Goal: Task Accomplishment & Management: Complete application form

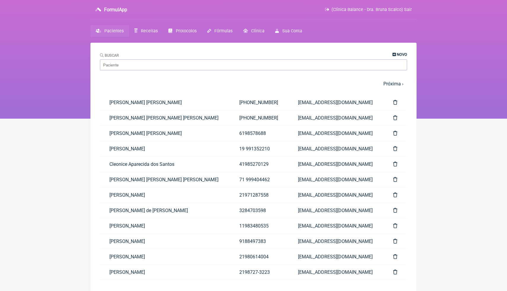
click at [395, 56] on link "Novo" at bounding box center [400, 54] width 15 height 4
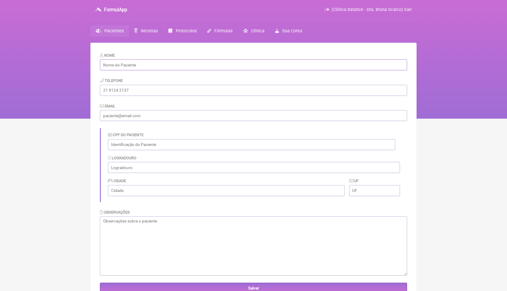
click at [242, 66] on input "text" at bounding box center [253, 64] width 307 height 11
paste input "[PERSON_NAME]"
type input "[PERSON_NAME]"
click at [245, 91] on input "tel" at bounding box center [253, 90] width 307 height 11
click at [161, 92] on input "tel" at bounding box center [253, 90] width 307 height 11
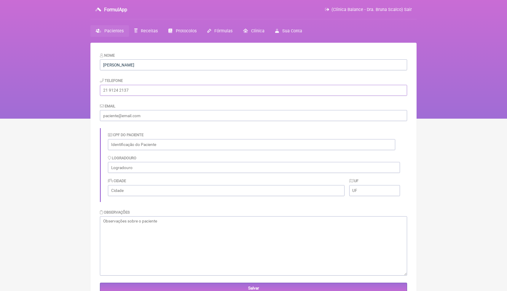
paste input "600.020.509-00"
type input "600.020.509-00"
click at [173, 116] on input "email" at bounding box center [253, 115] width 307 height 11
paste input "[EMAIL_ADDRESS][DOMAIN_NAME]"
type input "[EMAIL_ADDRESS][DOMAIN_NAME]"
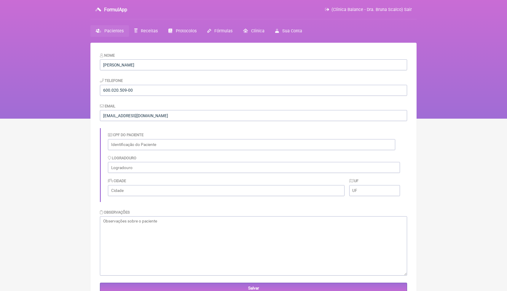
click at [208, 130] on div "CPF do Paciente" at bounding box center [254, 140] width 292 height 23
click at [153, 147] on input "text" at bounding box center [251, 144] width 287 height 11
paste input "600.020.509-00"
type input "600.020.509-00"
click at [200, 132] on div "CPF do Paciente 600.020.509-00" at bounding box center [251, 141] width 287 height 18
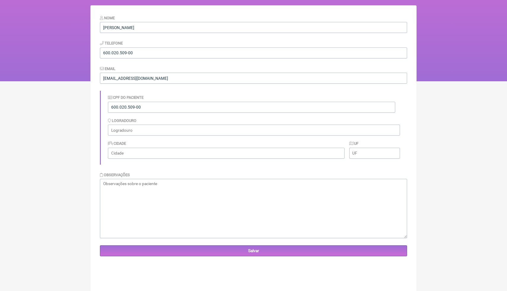
scroll to position [43, 0]
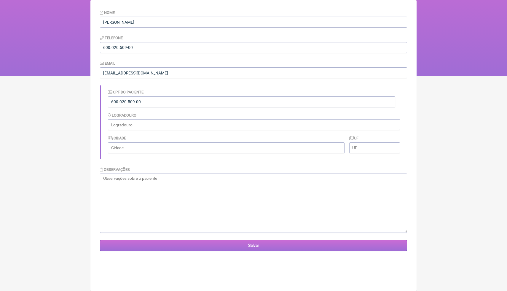
click at [153, 243] on input "Salvar" at bounding box center [253, 245] width 307 height 11
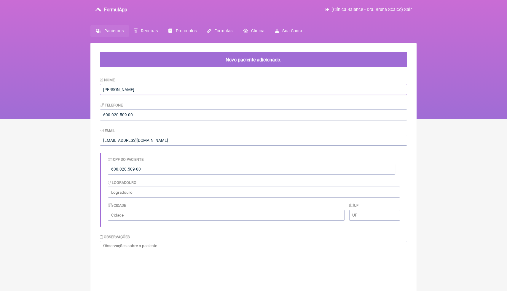
drag, startPoint x: 141, startPoint y: 90, endPoint x: 95, endPoint y: 90, distance: 46.0
click at [95, 91] on main "Novo paciente adicionado. Nome Jackson Carraro Telefone 600.020.509-00 Email [E…" at bounding box center [253, 197] width 326 height 309
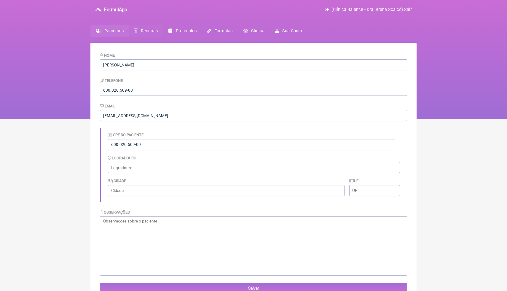
click at [148, 35] on link "Receitas" at bounding box center [146, 31] width 34 height 12
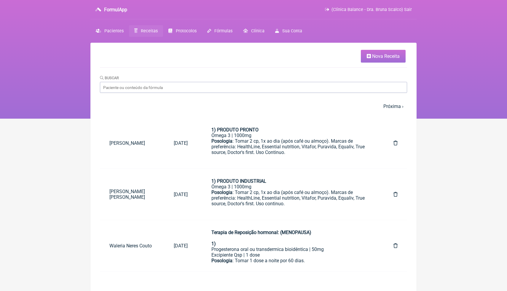
click at [382, 58] on span "Nova Receita" at bounding box center [386, 56] width 28 height 6
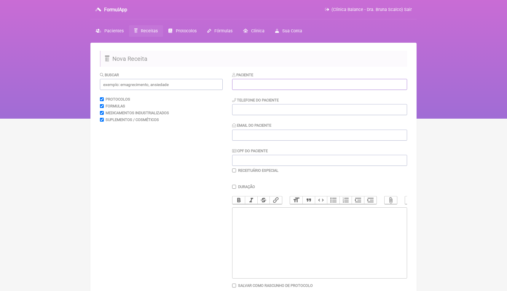
click at [320, 80] on input "text" at bounding box center [319, 84] width 175 height 11
paste input "[PERSON_NAME]"
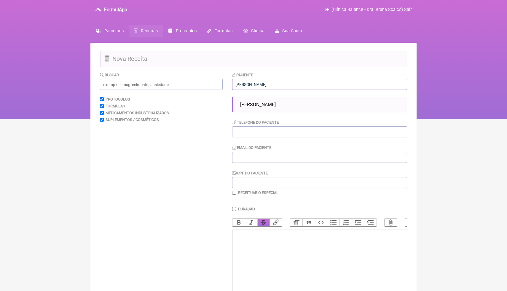
type input "[PERSON_NAME]"
click at [260, 221] on button "Strikethrough" at bounding box center [263, 223] width 12 height 8
click at [253, 243] on trix-editor at bounding box center [319, 264] width 175 height 71
click at [208, 87] on input "text" at bounding box center [161, 84] width 123 height 11
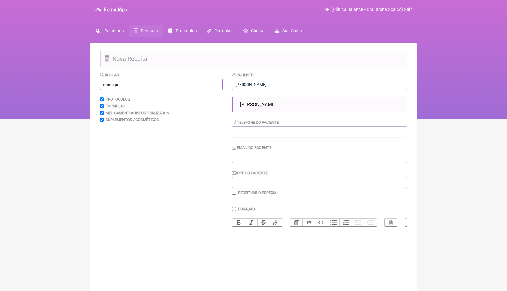
click at [107, 86] on input "oomega" at bounding box center [161, 84] width 123 height 11
click at [129, 86] on input "omega" at bounding box center [161, 84] width 123 height 11
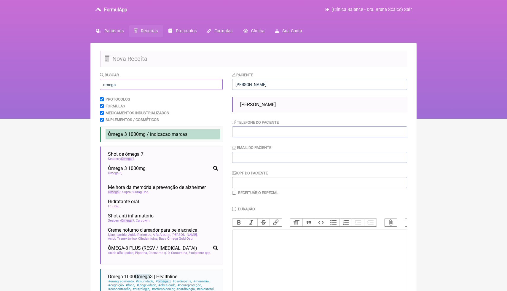
type input "omega"
click at [135, 135] on span "Ômega 3 1000mg / indicacao marcas" at bounding box center [147, 134] width 79 height 6
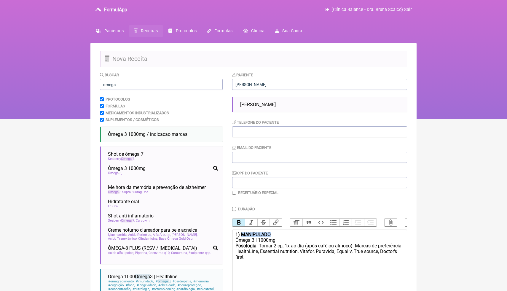
drag, startPoint x: 275, startPoint y: 237, endPoint x: 241, endPoint y: 233, distance: 34.3
click at [242, 233] on div "1) MANIPULADO" at bounding box center [319, 235] width 168 height 6
click at [242, 264] on div "Posologia : Tomar 2 cp, 1x ao dia (após café ou almoço). Marcas de preferência:…" at bounding box center [319, 257] width 168 height 29
paste trix-editor "/div><div>2) MANIPULADO</div><div>Vitamina D3 | 3.000 ui</div><div>Vitamina k2(…"
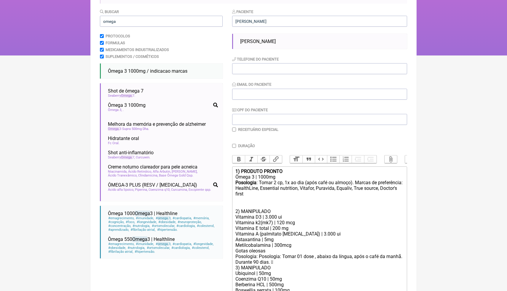
click at [281, 266] on div "3) MANIPULADO" at bounding box center [319, 268] width 168 height 6
click at [271, 260] on div "Posologia: Posologia: Tomar 01 dose , abaixo da língua, após o café da manhã. D…" at bounding box center [319, 258] width 168 height 11
click at [244, 267] on div "Posologia: Posologia: Tomar 01 dose , abaixo da língua, após o café da manhã. D…" at bounding box center [319, 261] width 168 height 17
type trix-editor "<lor><ipsumd>3) SITAMET CONSEC</adipis></eli><sed>Doeiu 8 | 3403te</inc><utl><e…"
